Goal: Transaction & Acquisition: Purchase product/service

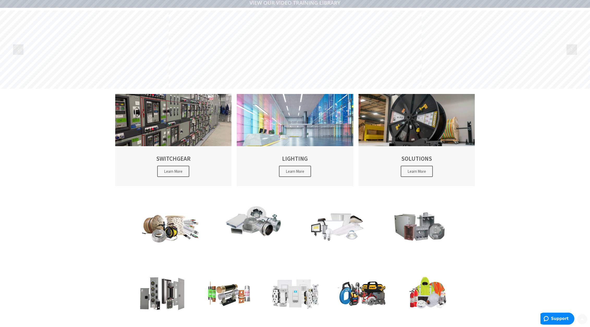
scroll to position [106, 0]
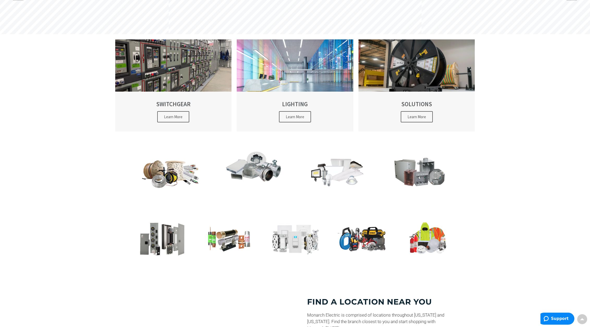
type input "[PERSON_NAME][GEOGRAPHIC_DATA], [GEOGRAPHIC_DATA]"
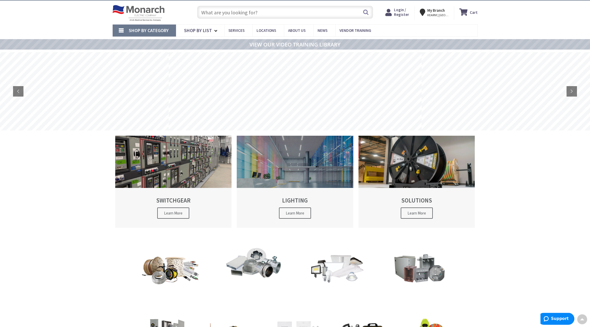
scroll to position [0, 0]
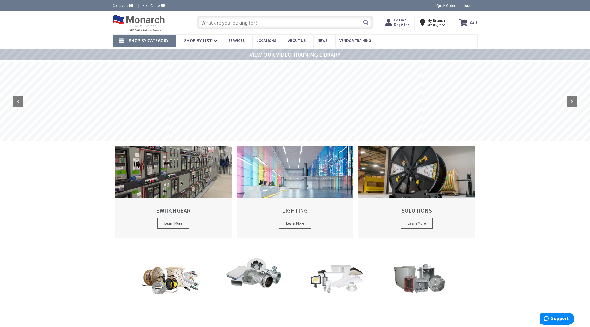
click at [261, 23] on input "text" at bounding box center [285, 22] width 176 height 13
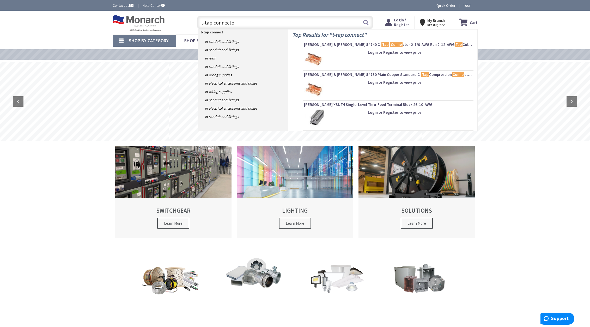
type input "t-tap connector"
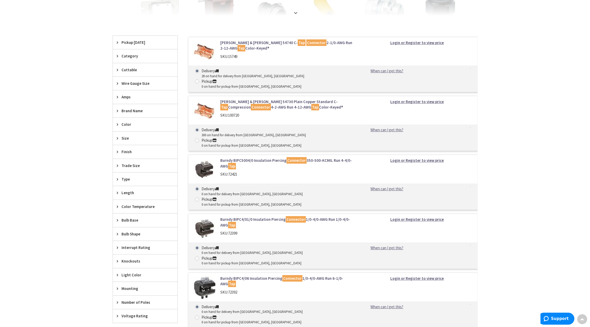
scroll to position [133, 0]
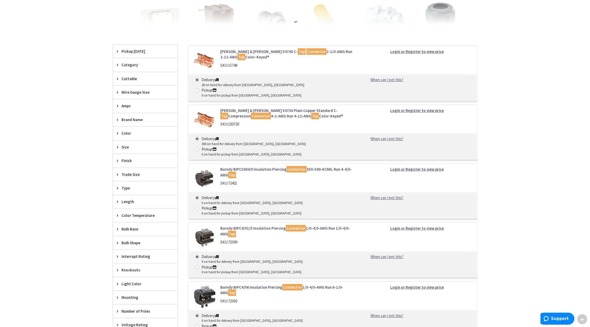
click at [140, 92] on span "Wire Gauge Size" at bounding box center [143, 91] width 43 height 5
click at [123, 120] on span "12 AWG" at bounding box center [145, 120] width 65 height 9
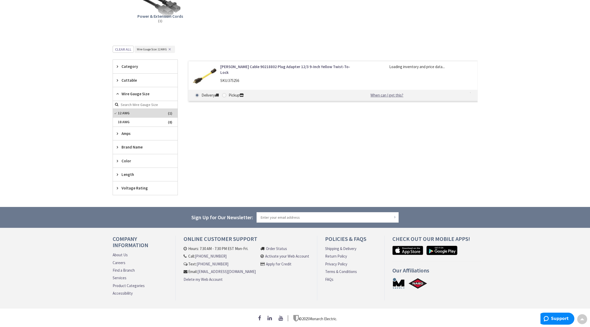
scroll to position [102, 0]
